Goal: Information Seeking & Learning: Compare options

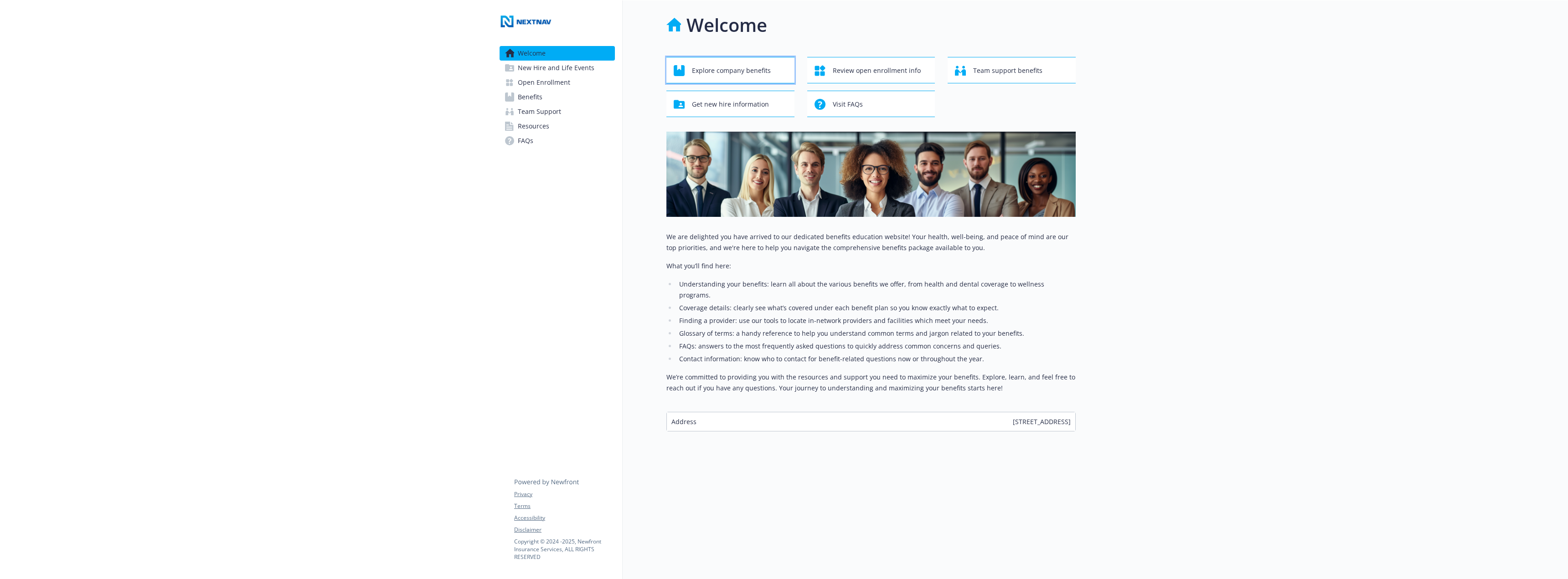
click at [731, 71] on span "Explore company benefits" at bounding box center [732, 71] width 79 height 17
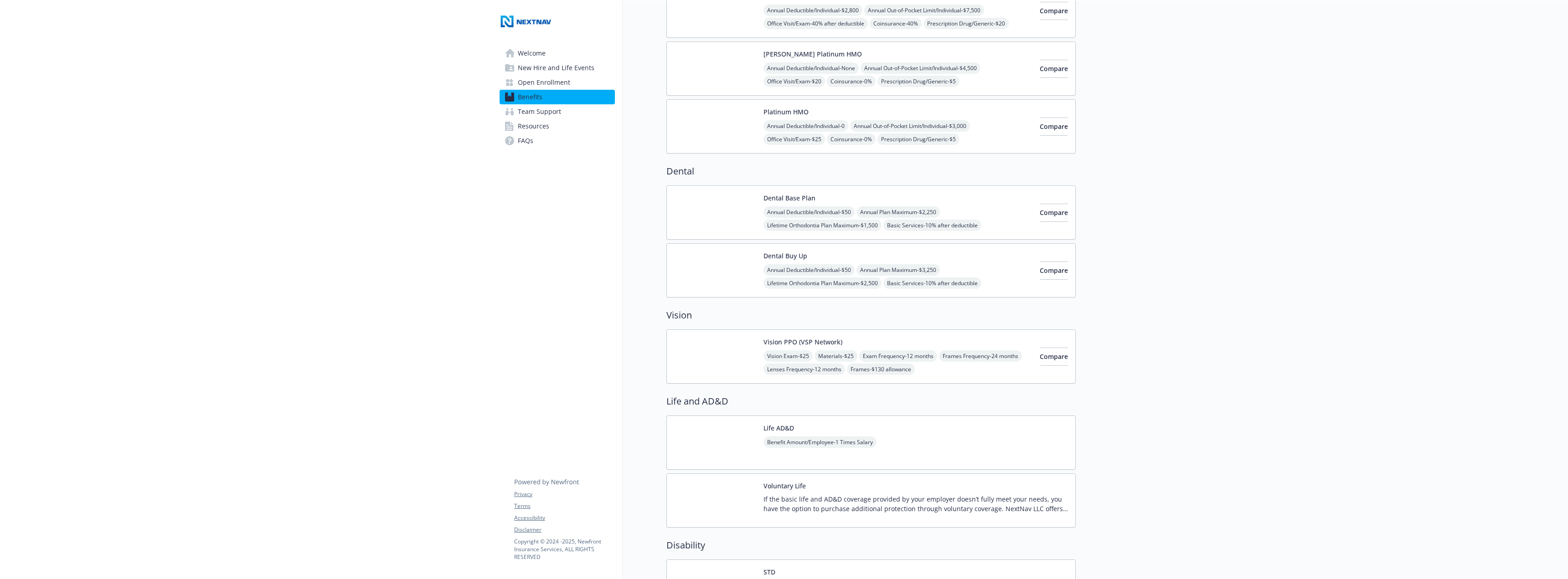
scroll to position [273, 0]
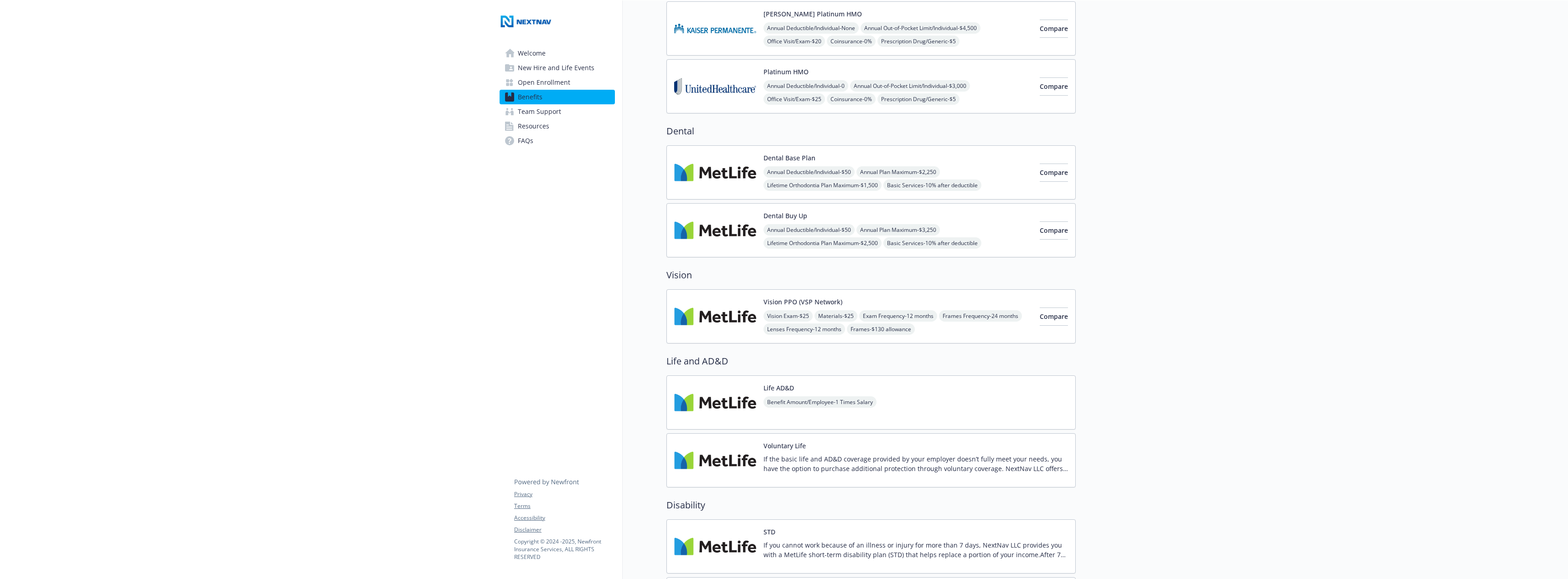
click at [723, 460] on img at bounding box center [715, 460] width 82 height 39
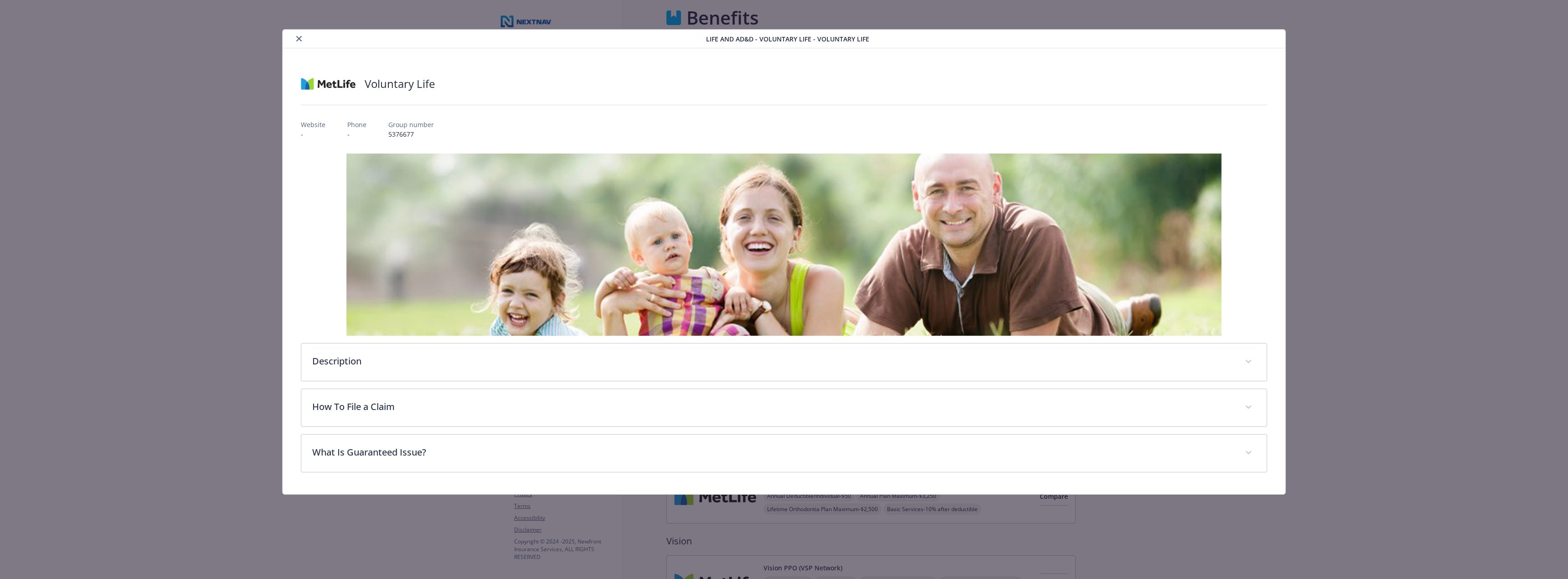
scroll to position [273, 0]
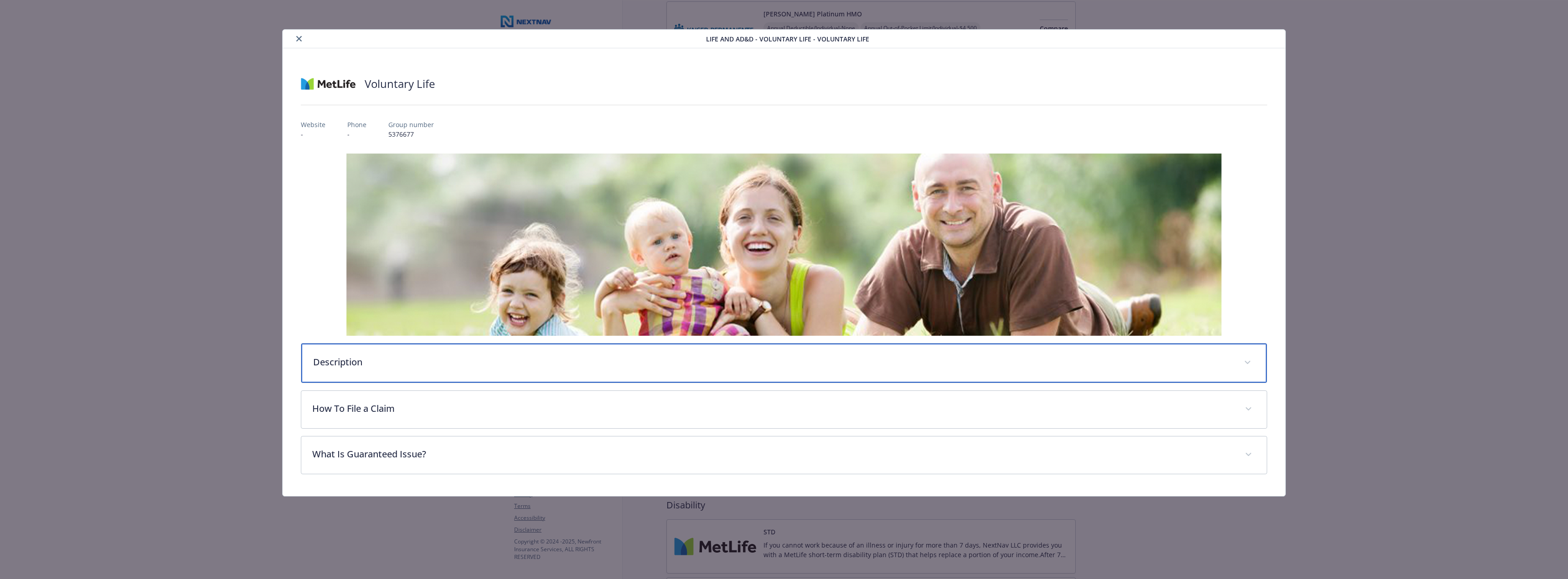
click at [349, 355] on div "Description" at bounding box center [784, 363] width 965 height 39
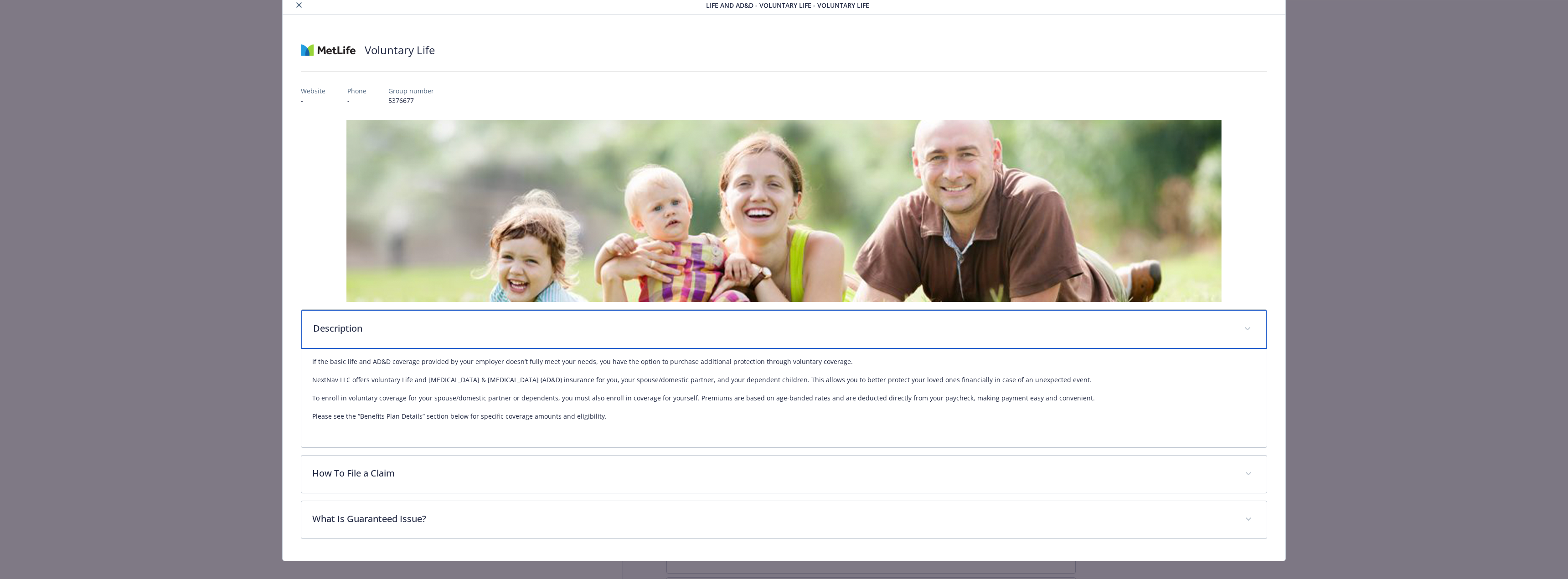
scroll to position [45, 0]
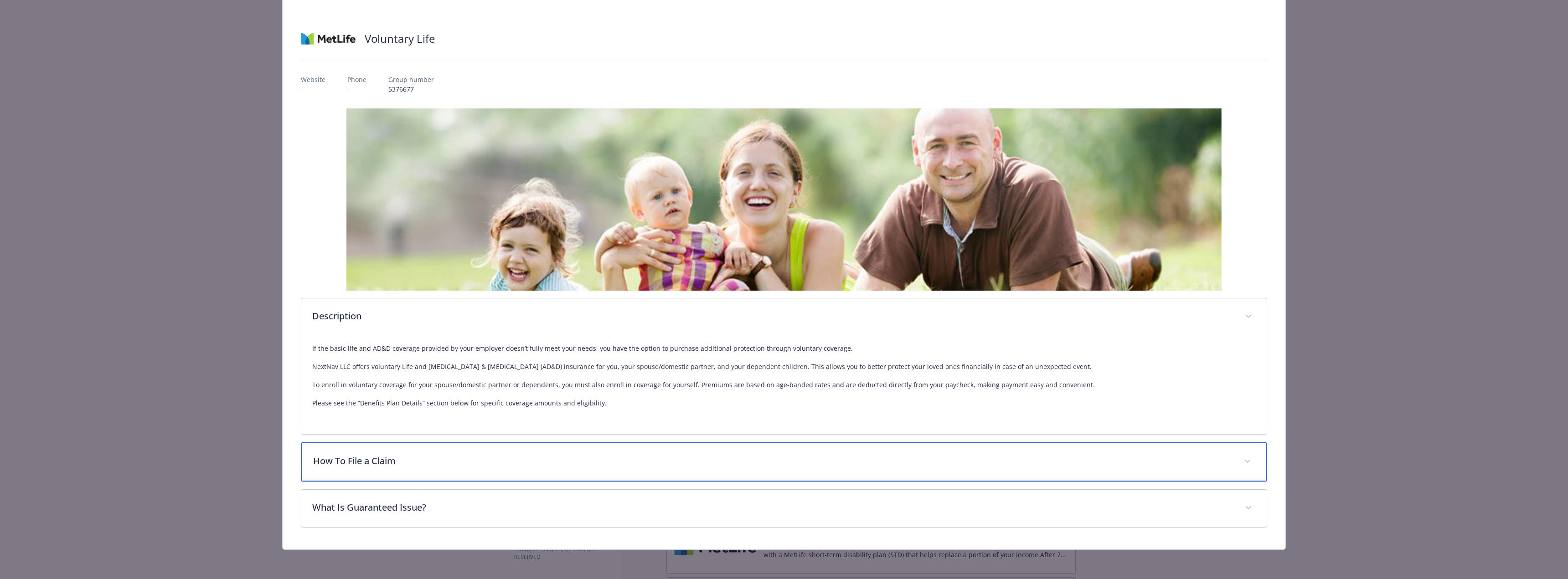
click at [369, 466] on p "How To File a Claim" at bounding box center [772, 461] width 920 height 13
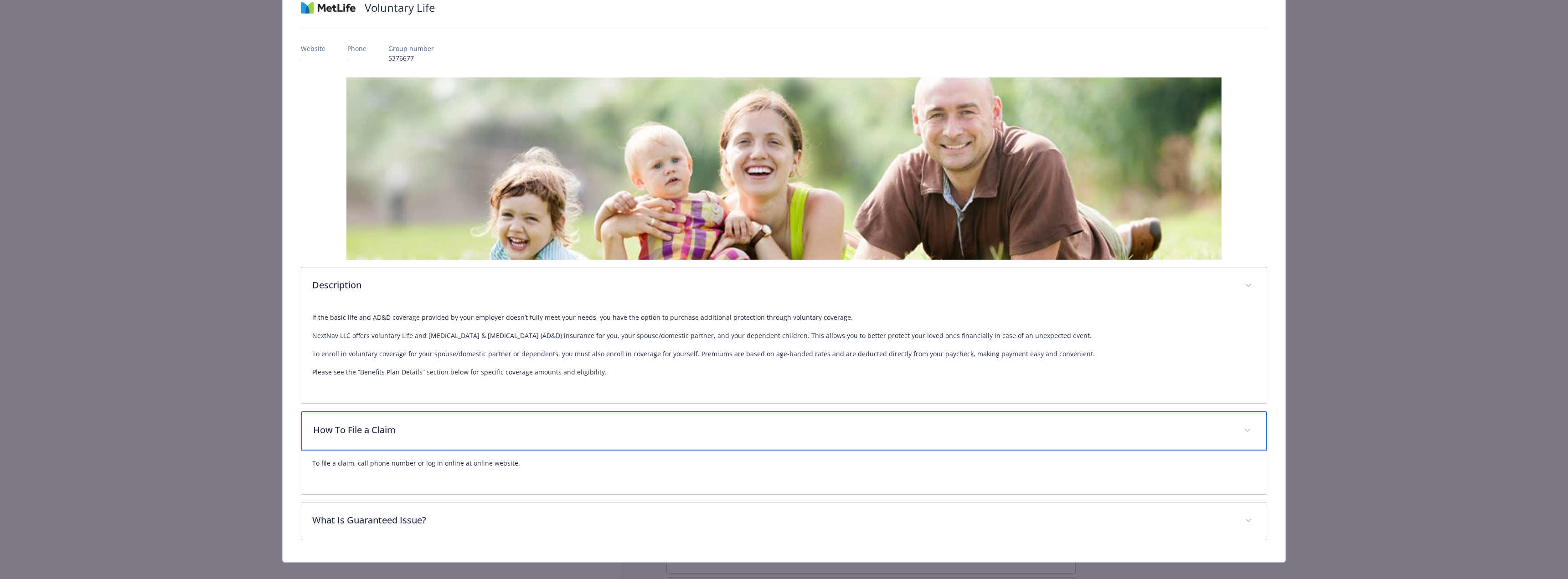
scroll to position [89, 0]
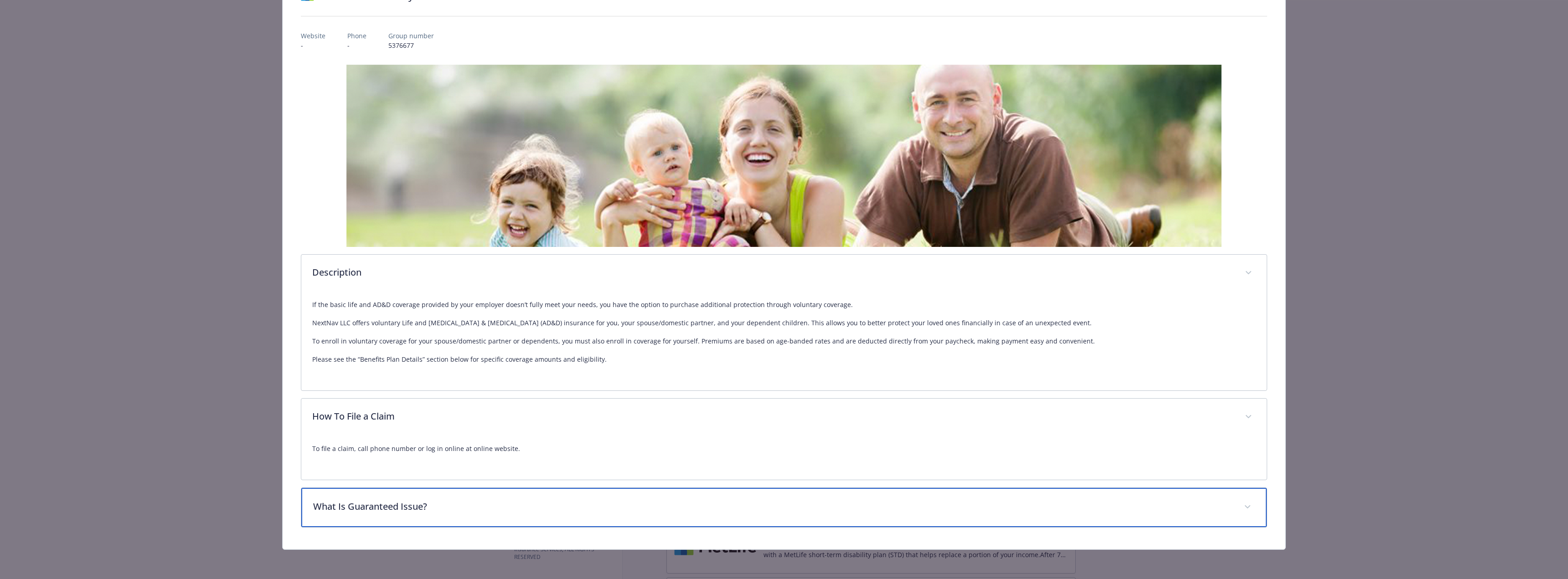
click at [377, 509] on p "What Is Guaranteed Issue?" at bounding box center [772, 506] width 920 height 13
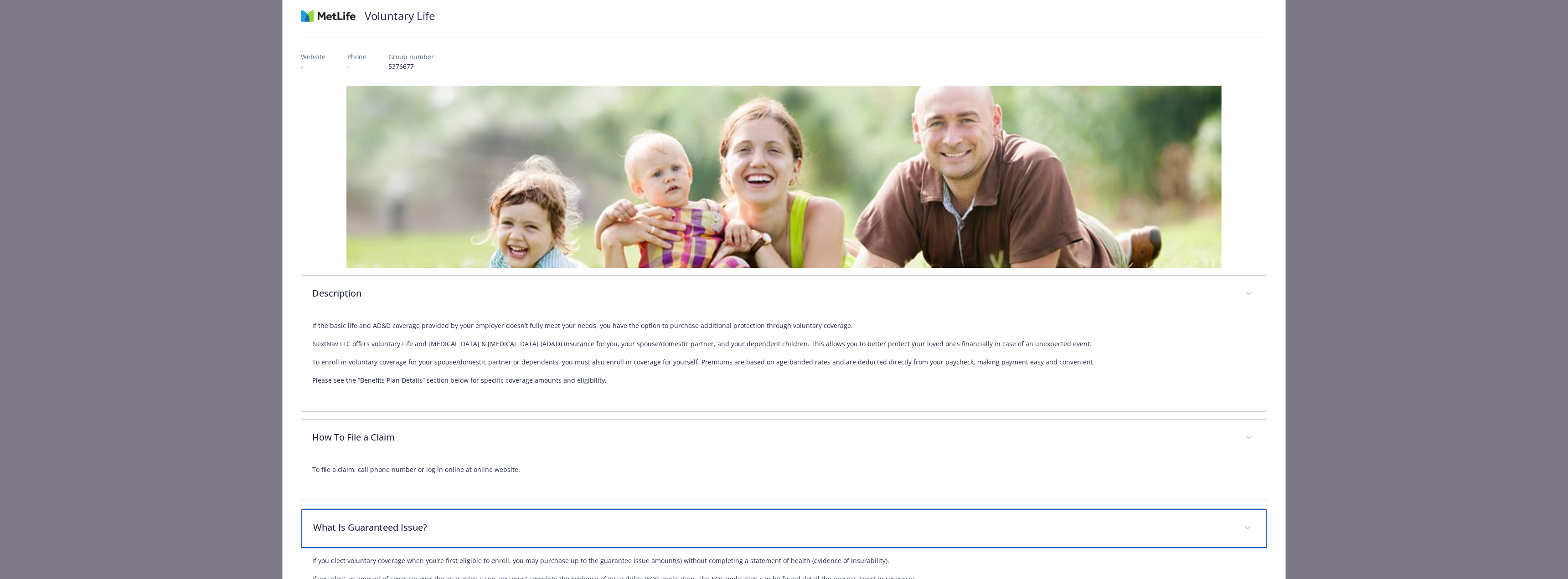
scroll to position [0, 0]
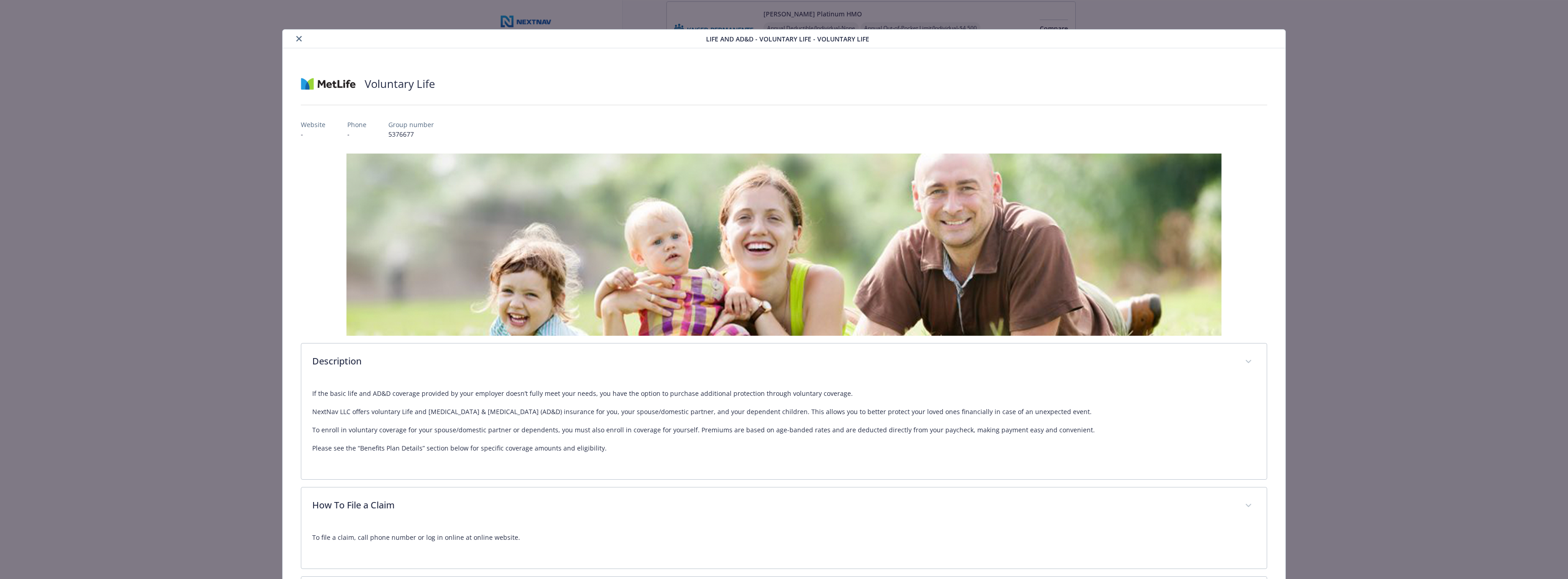
click at [296, 39] on icon "close" at bounding box center [299, 38] width 5 height 5
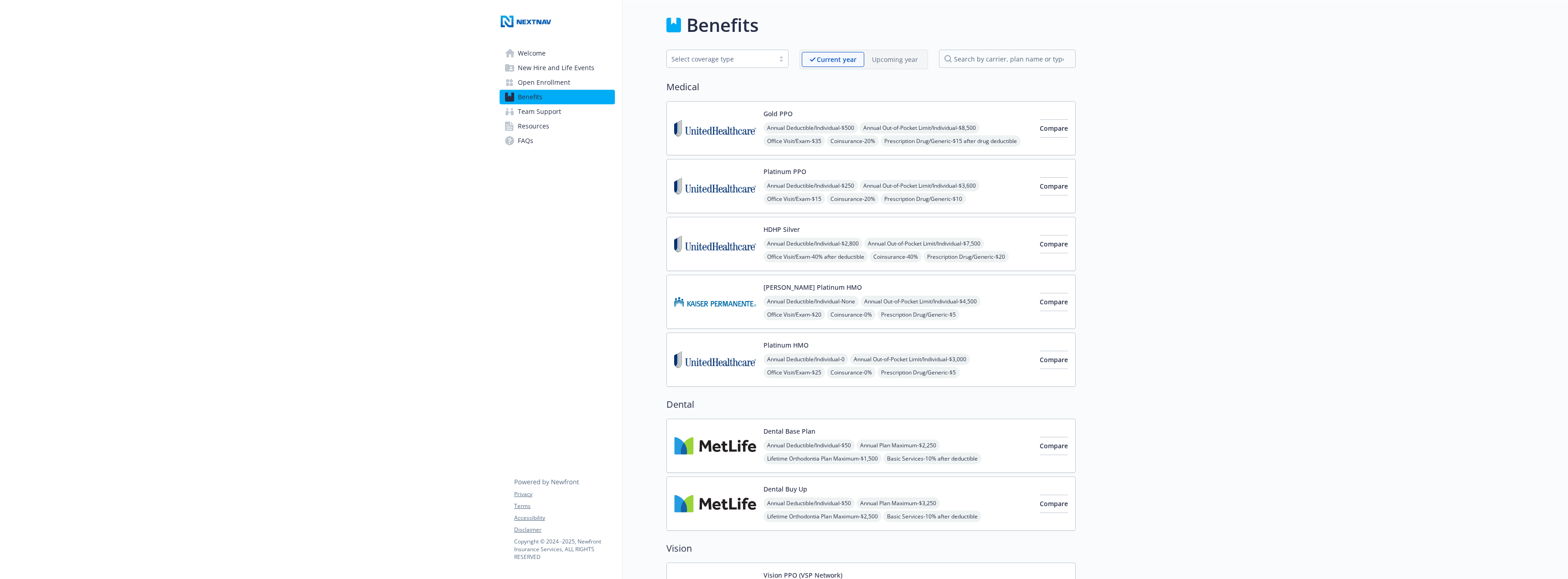
click at [903, 54] on div "Upcoming year" at bounding box center [895, 59] width 61 height 15
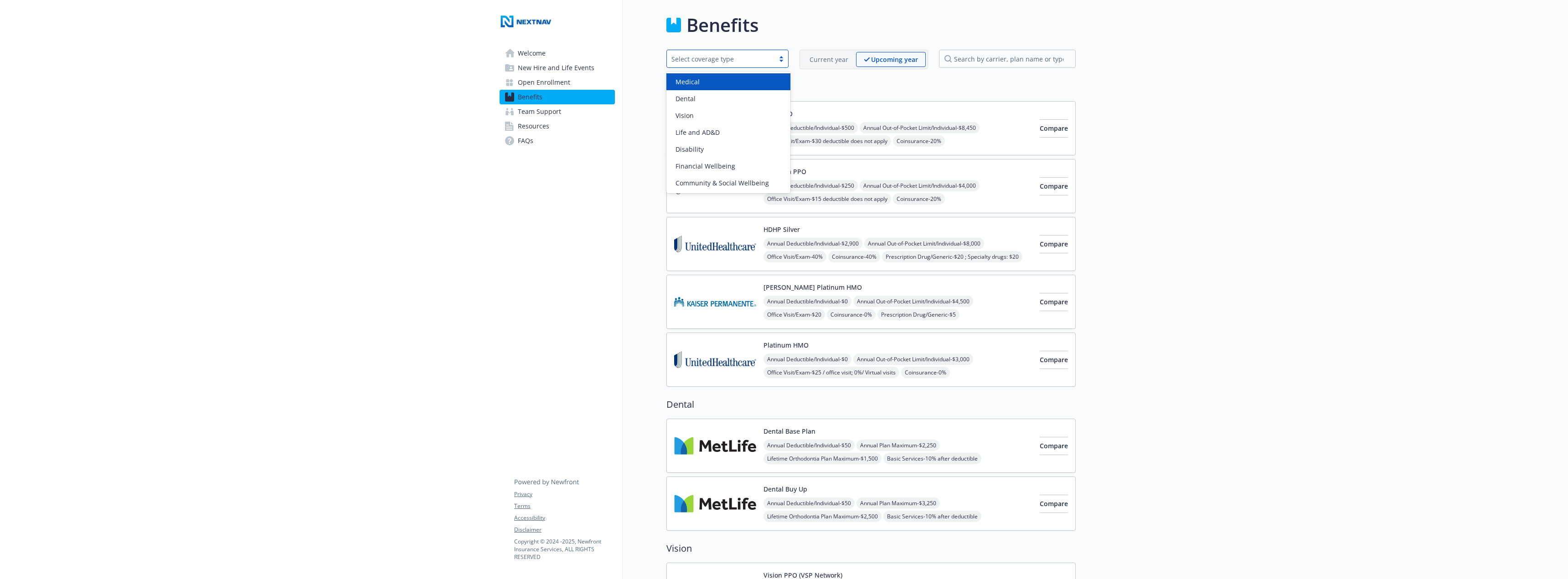
click at [786, 60] on div at bounding box center [781, 59] width 13 height 7
click at [739, 96] on div "Dental" at bounding box center [729, 99] width 113 height 10
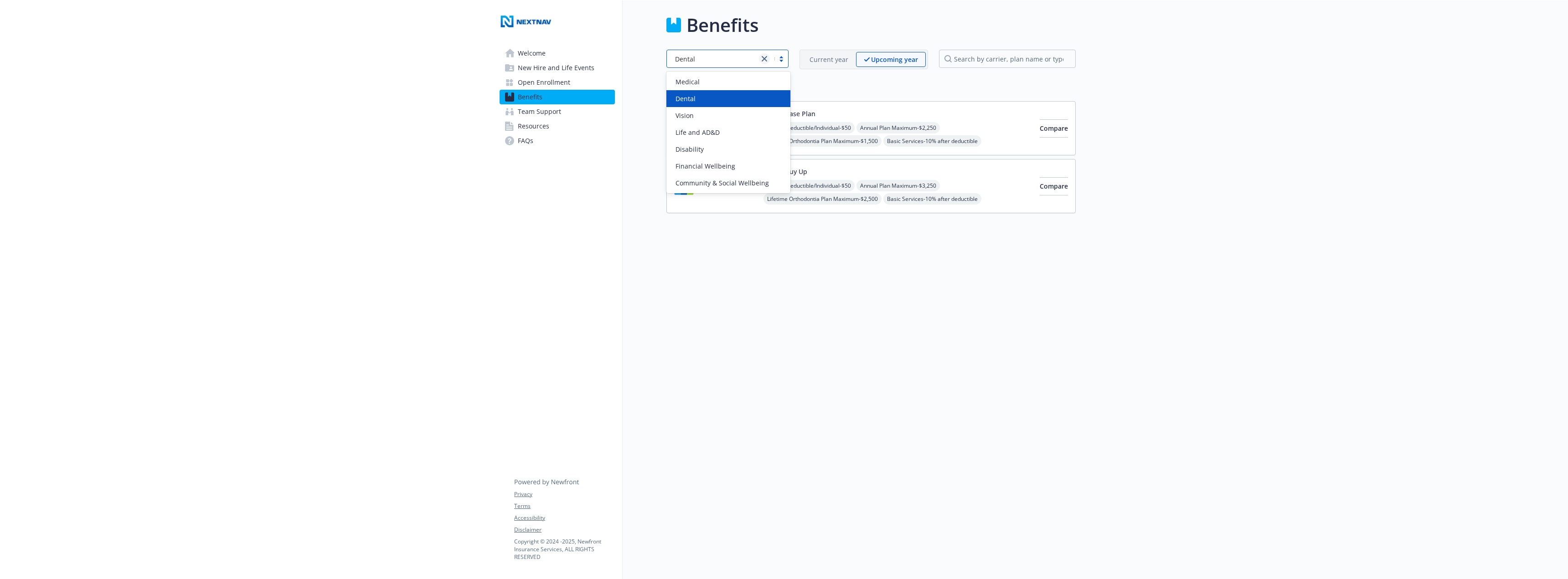
click at [767, 57] on icon "close" at bounding box center [764, 58] width 5 height 5
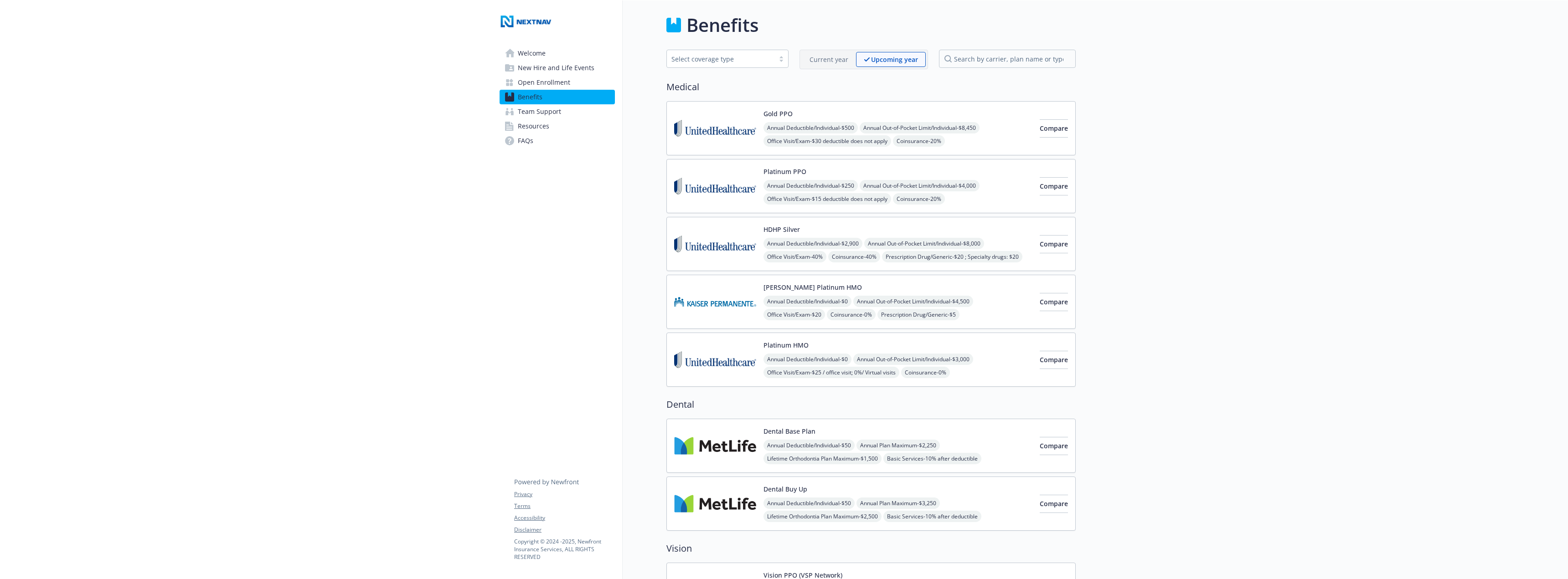
click at [852, 81] on h2 "Medical" at bounding box center [871, 87] width 409 height 13
click at [536, 52] on span "Welcome" at bounding box center [532, 54] width 28 height 15
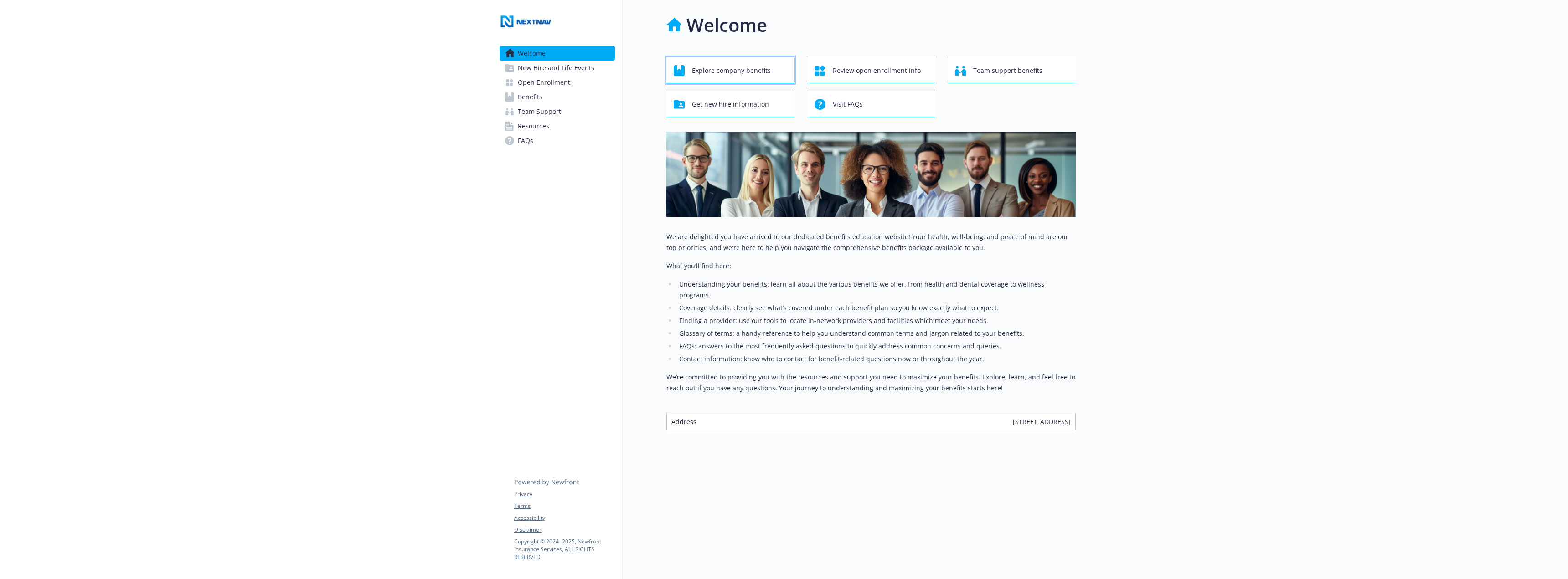
click at [740, 73] on span "Explore company benefits" at bounding box center [732, 71] width 79 height 17
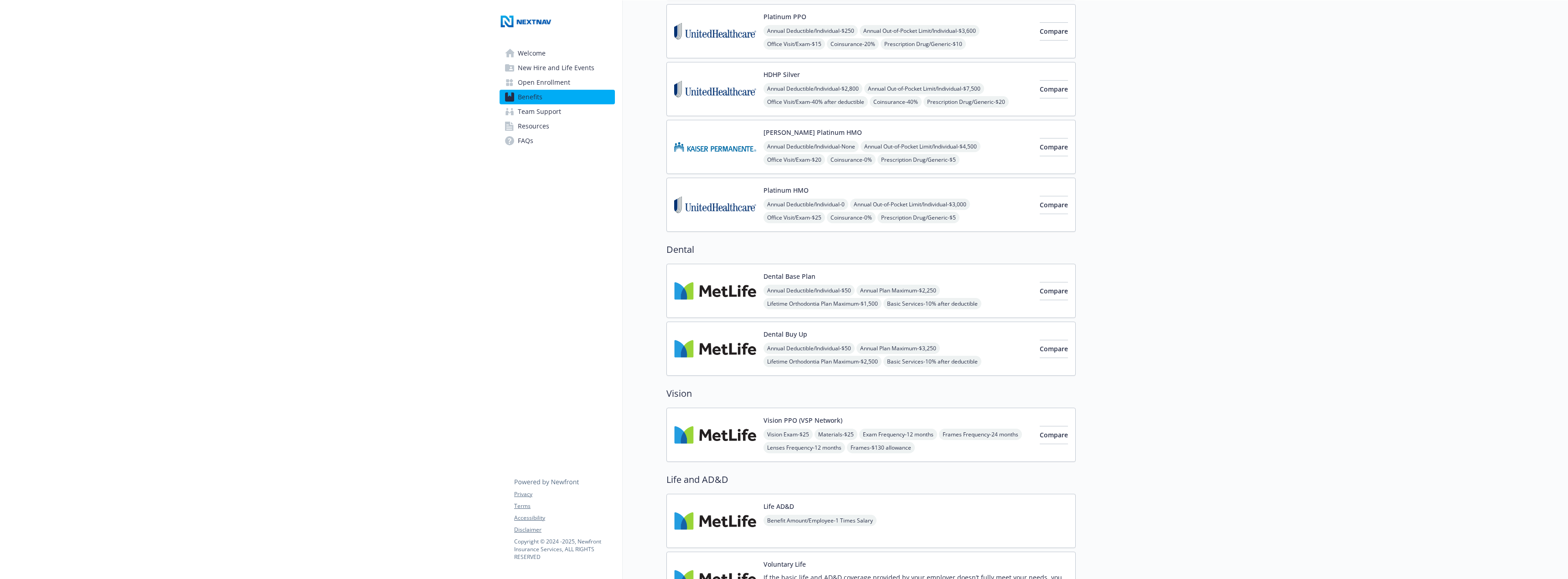
scroll to position [182, 0]
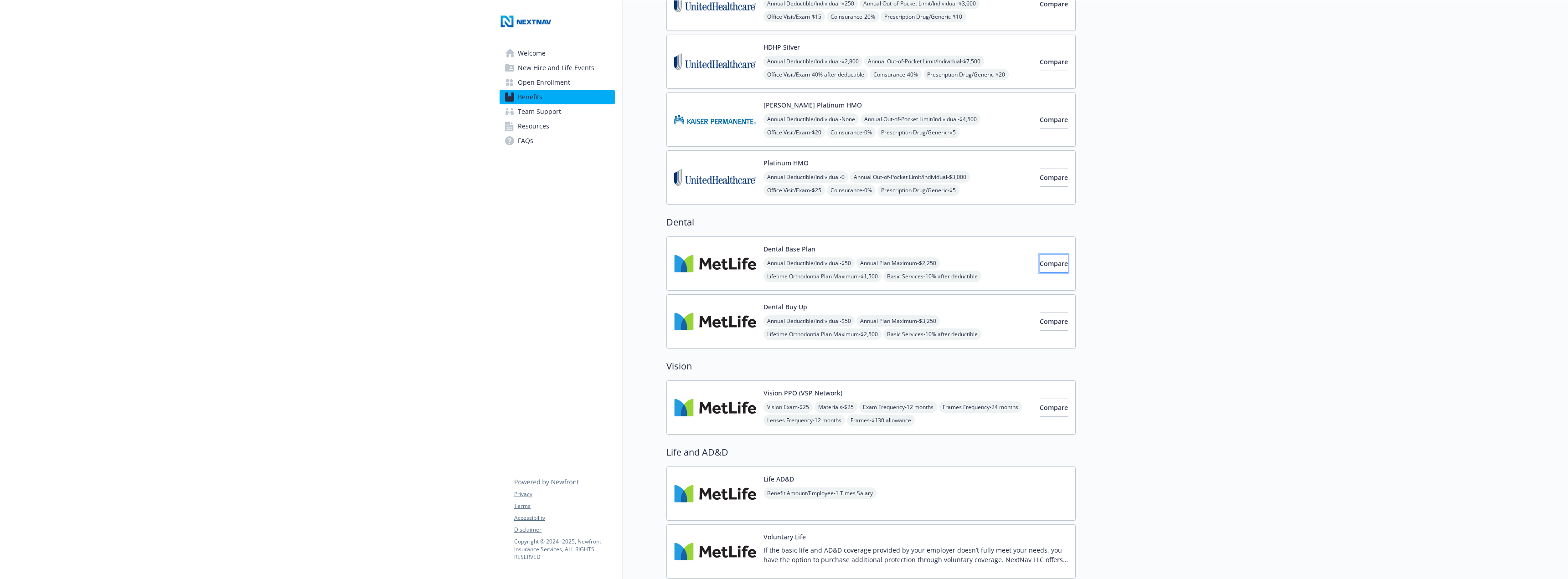
click at [1040, 260] on span "Compare" at bounding box center [1054, 263] width 28 height 9
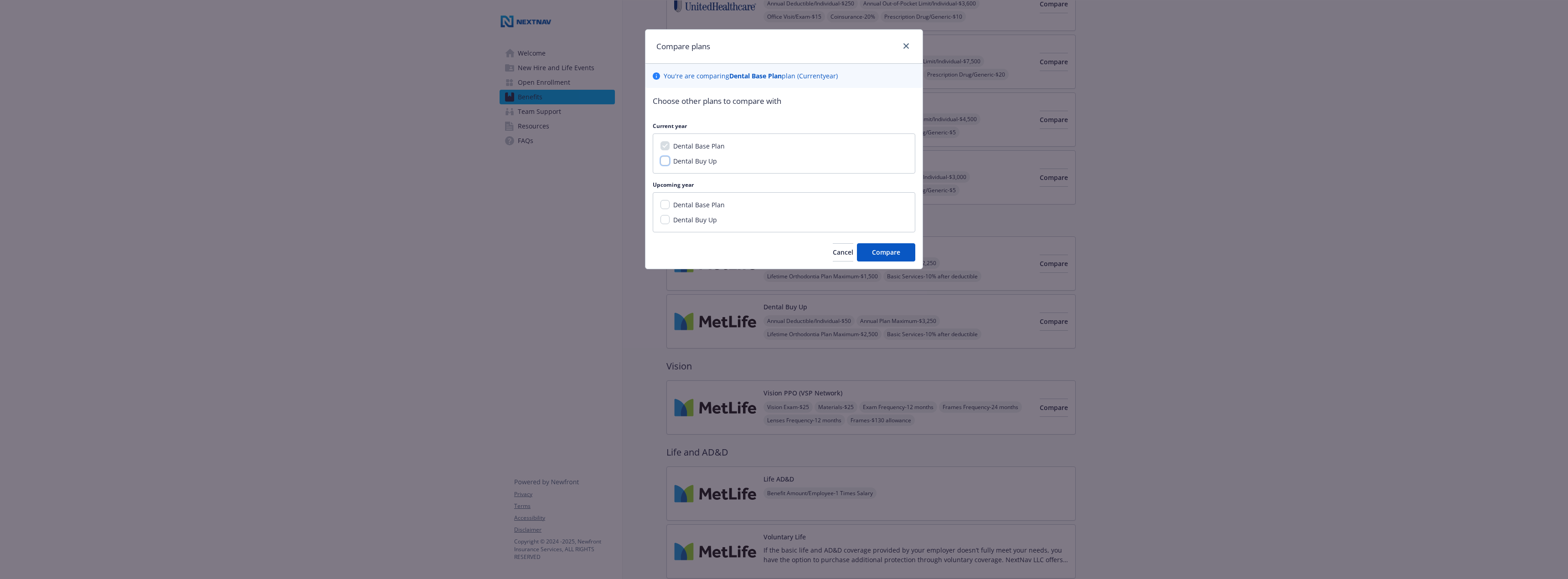
click at [664, 161] on input "Dental Buy Up" at bounding box center [665, 161] width 9 height 9
checkbox input "true"
click at [663, 206] on input "Dental Base Plan" at bounding box center [665, 204] width 9 height 9
checkbox input "true"
click at [889, 266] on span "Compare" at bounding box center [886, 262] width 28 height 9
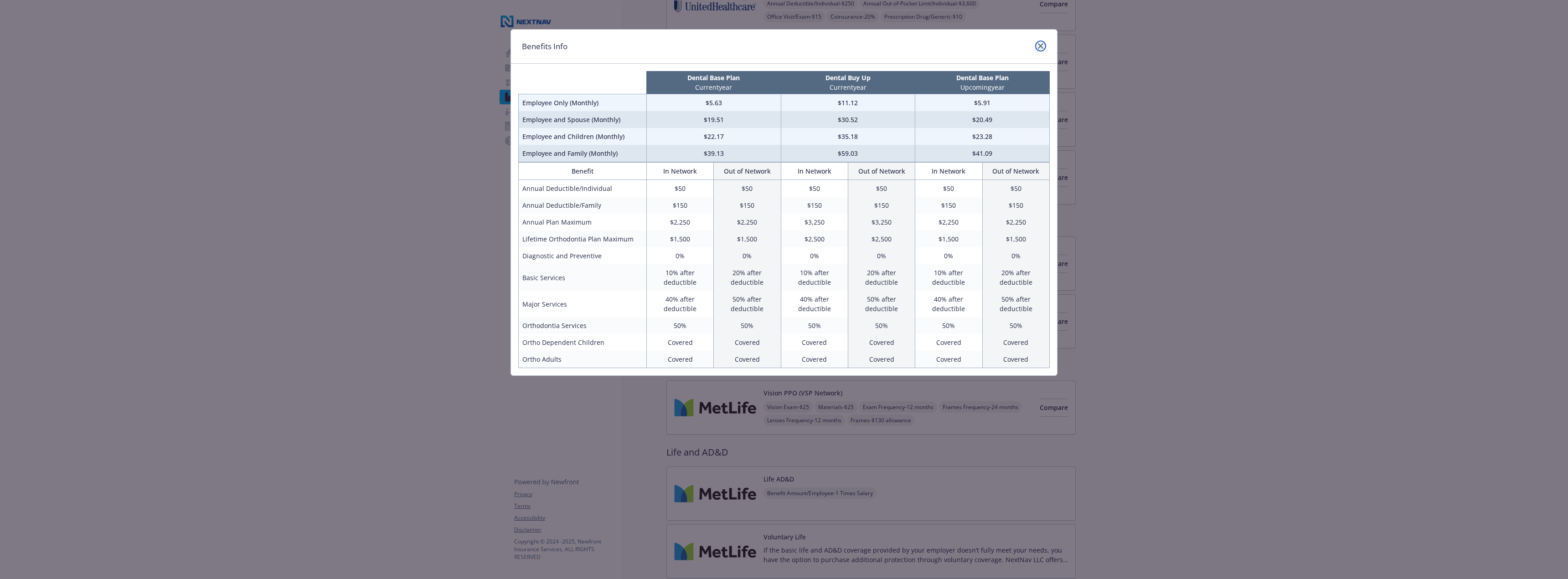
click at [1041, 46] on icon "close" at bounding box center [1040, 46] width 5 height 5
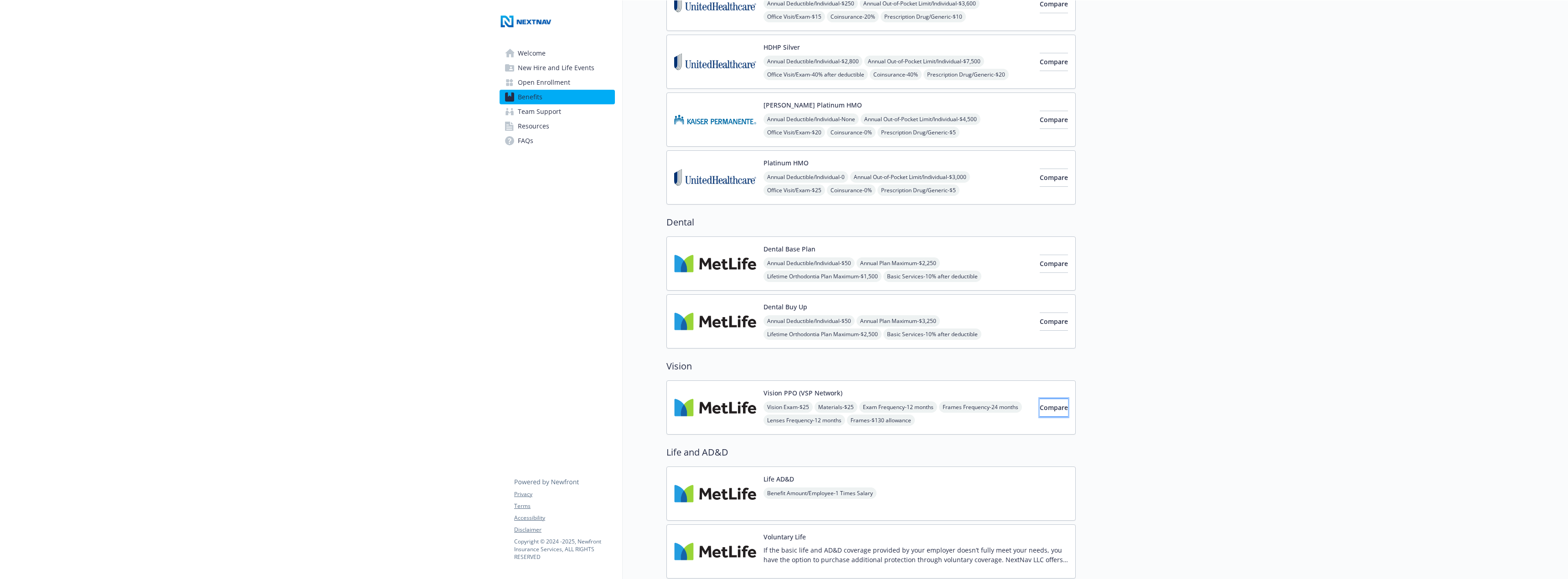
click at [1047, 409] on span "Compare" at bounding box center [1054, 407] width 28 height 9
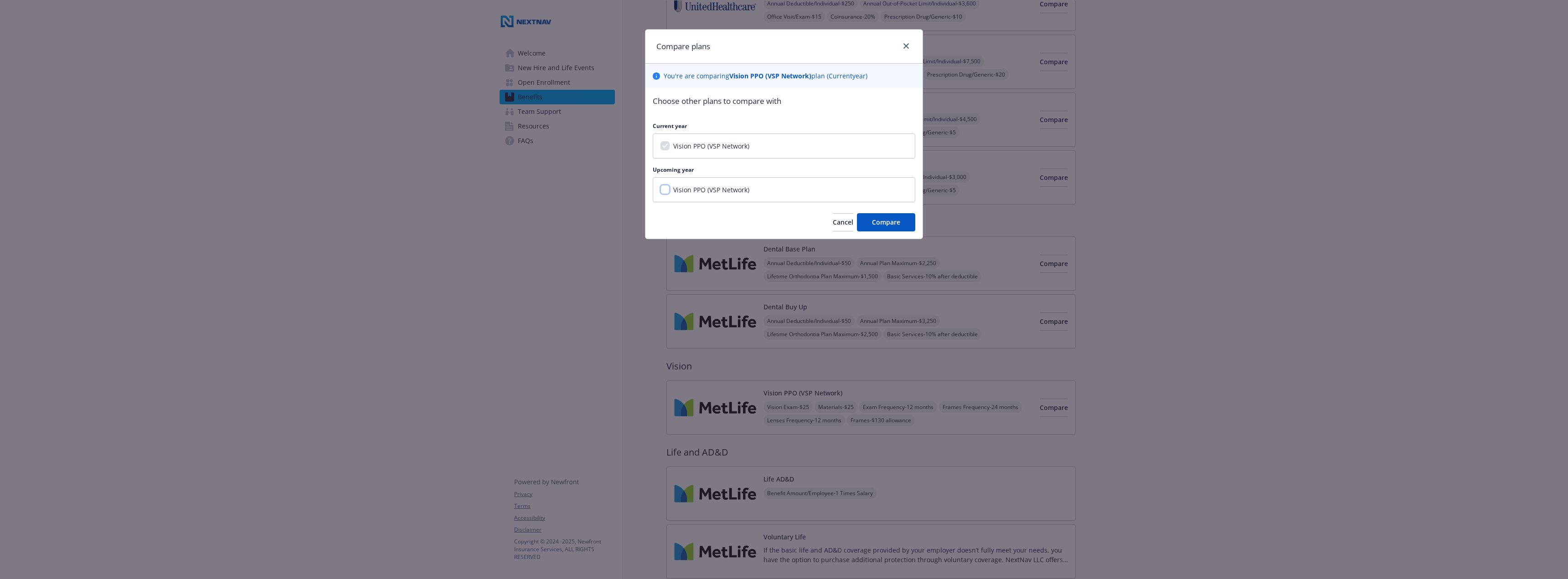
click at [665, 189] on input "Vision PPO (VSP Network)" at bounding box center [665, 189] width 9 height 9
checkbox input "true"
click at [880, 217] on button "Compare" at bounding box center [886, 222] width 58 height 18
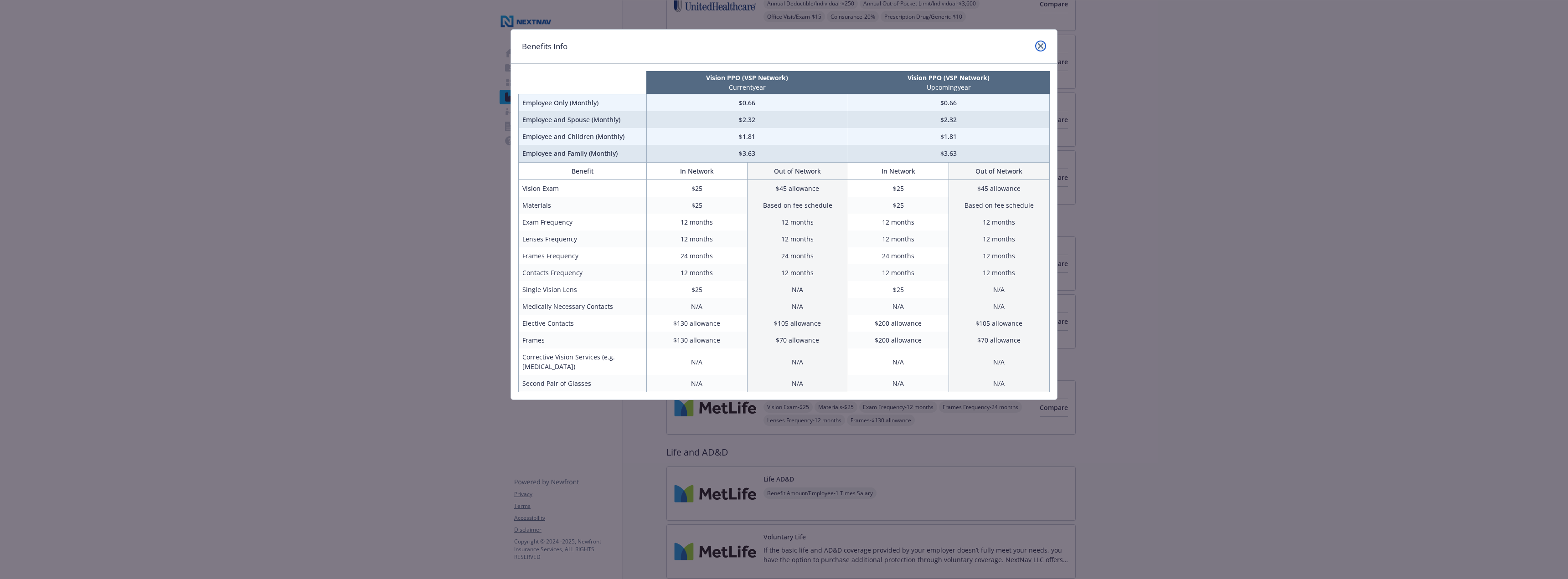
click at [1039, 42] on link "close" at bounding box center [1041, 46] width 11 height 11
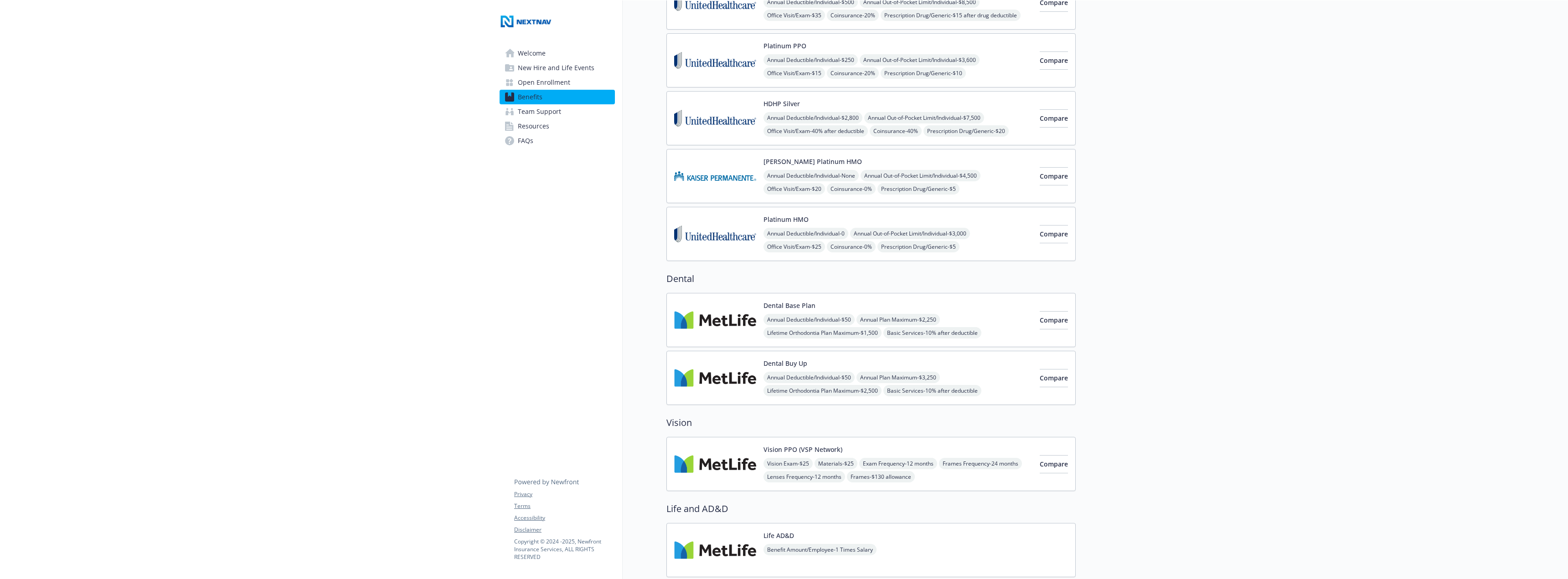
scroll to position [227, 0]
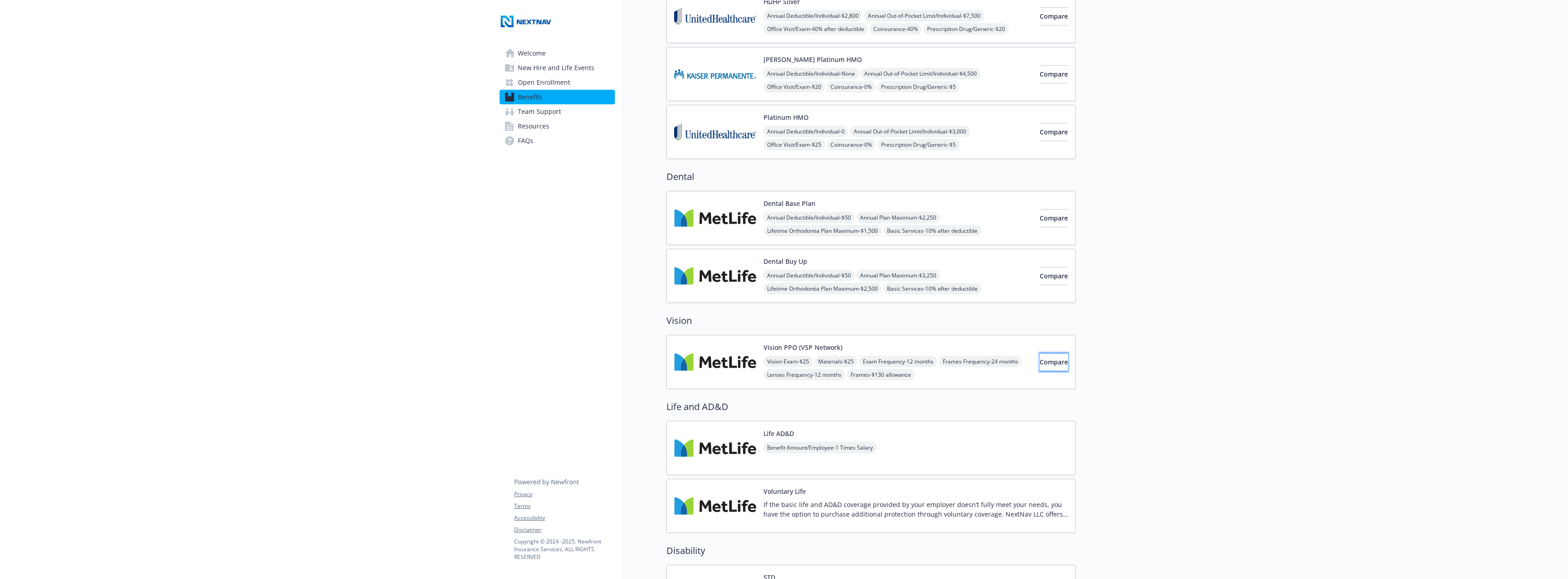
click at [1040, 363] on span "Compare" at bounding box center [1054, 362] width 28 height 9
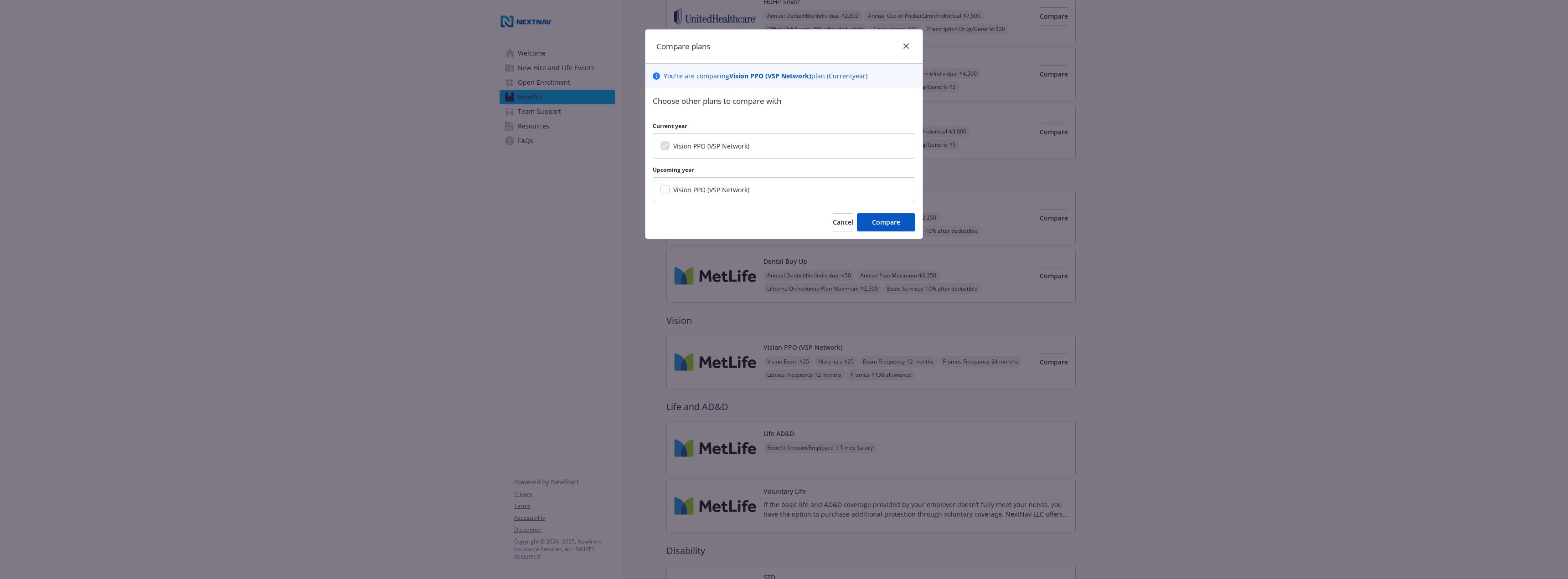
click at [671, 191] on div "Vision PPO (VSP Network)" at bounding box center [710, 190] width 82 height 10
click at [665, 191] on input "Vision PPO (VSP Network)" at bounding box center [665, 189] width 9 height 9
checkbox input "true"
click at [895, 226] on span "Compare" at bounding box center [886, 222] width 28 height 9
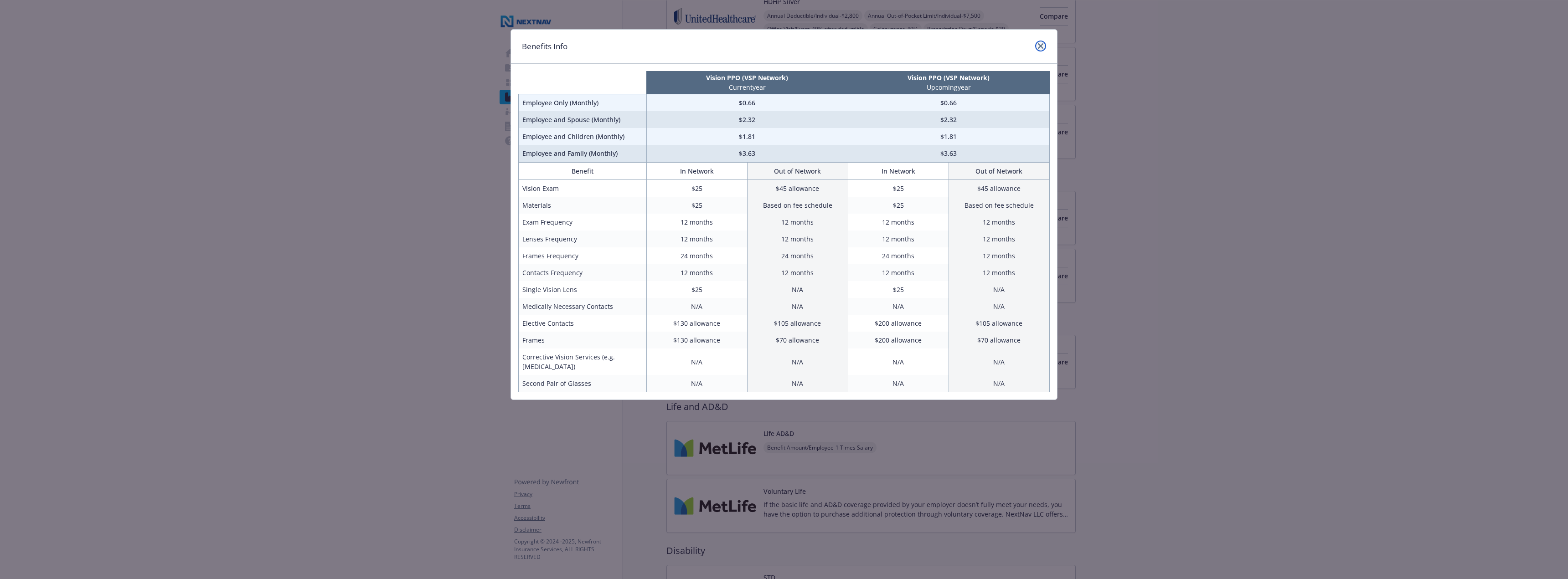
click at [1043, 48] on link "close" at bounding box center [1041, 46] width 11 height 11
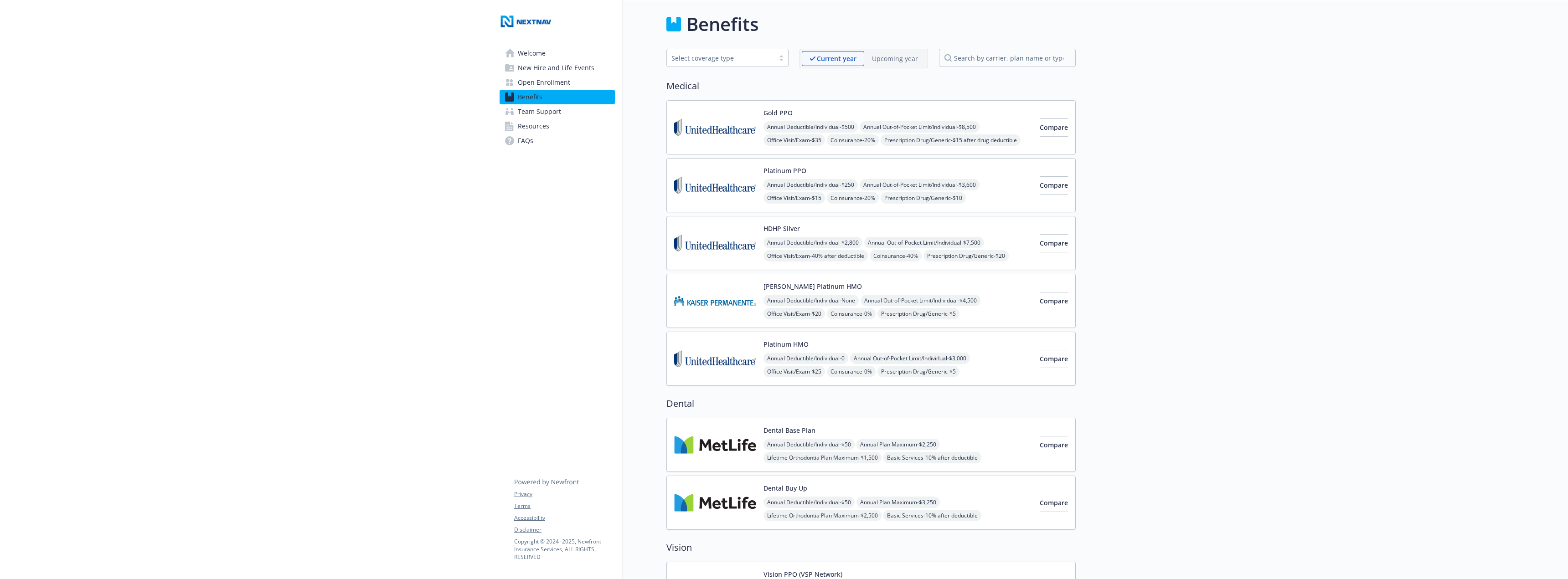
scroll to position [0, 0]
